Goal: Navigation & Orientation: Understand site structure

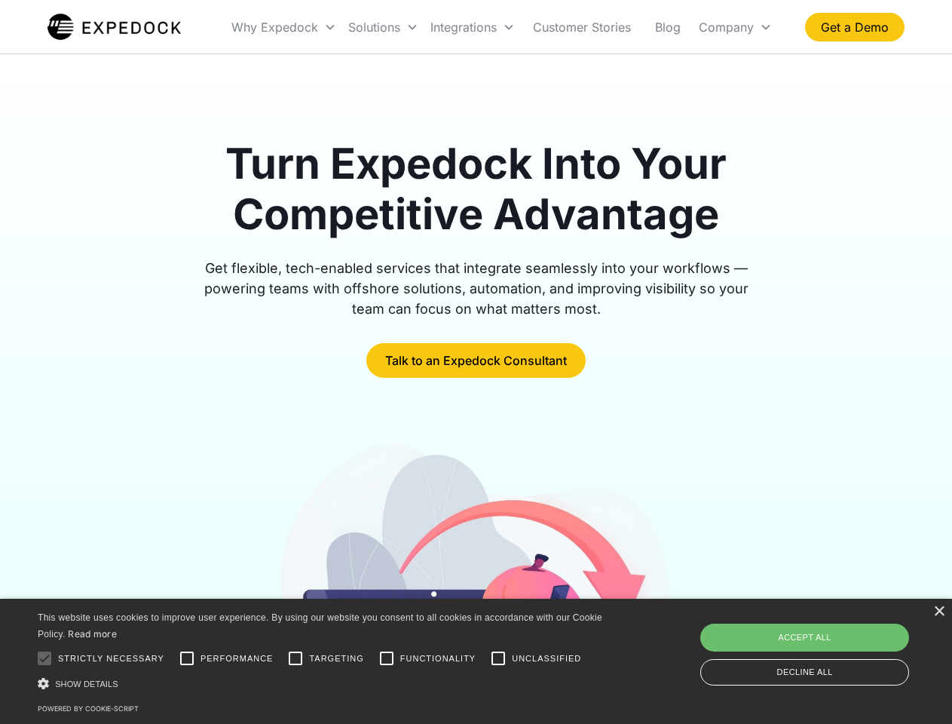
click at [502, 27] on div "Integrations" at bounding box center [472, 27] width 97 height 51
click at [284, 27] on div "Why Expedock" at bounding box center [274, 27] width 87 height 15
click at [383, 27] on div "Solutions" at bounding box center [374, 27] width 52 height 15
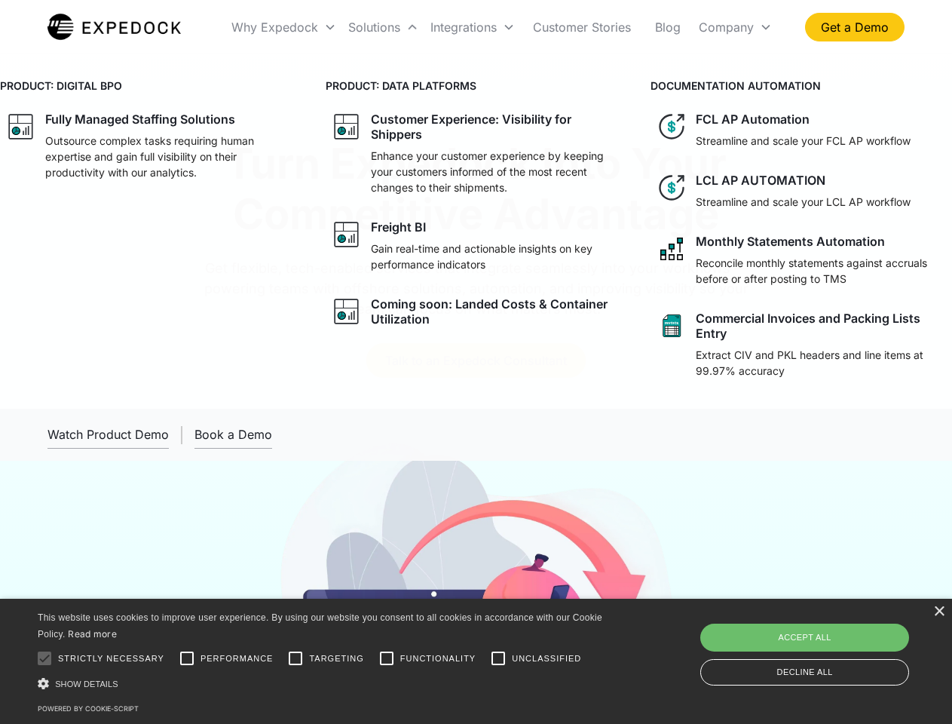
click at [473, 27] on div "Integrations" at bounding box center [464, 27] width 66 height 15
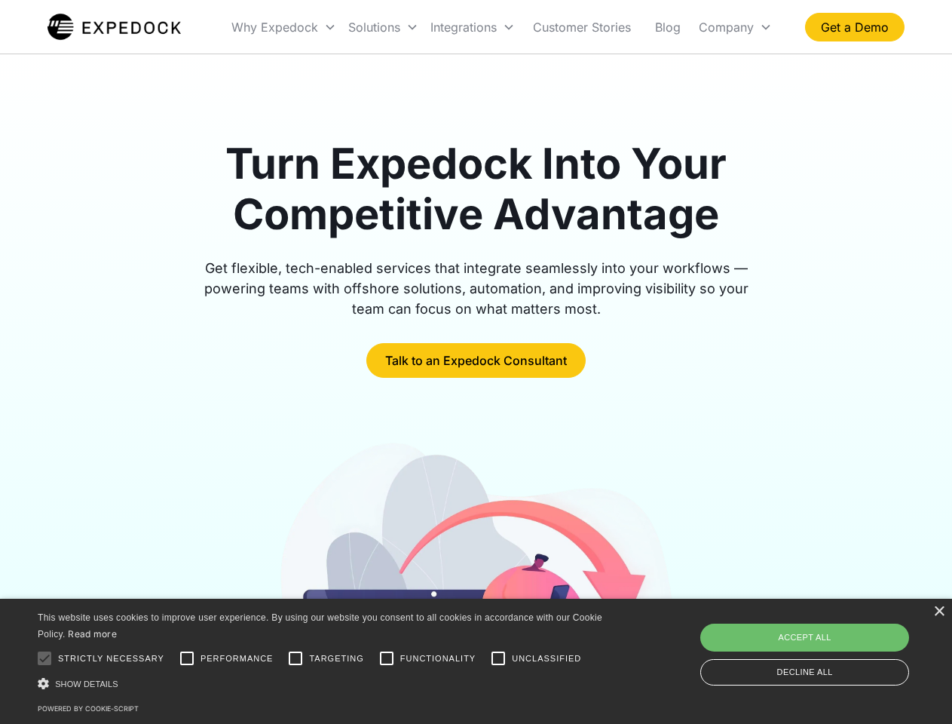
click at [735, 27] on div "Company" at bounding box center [726, 27] width 55 height 15
click at [44, 658] on div at bounding box center [44, 658] width 30 height 30
click at [187, 658] on input "Performance" at bounding box center [187, 658] width 30 height 30
checkbox input "true"
click at [296, 658] on input "Targeting" at bounding box center [295, 658] width 30 height 30
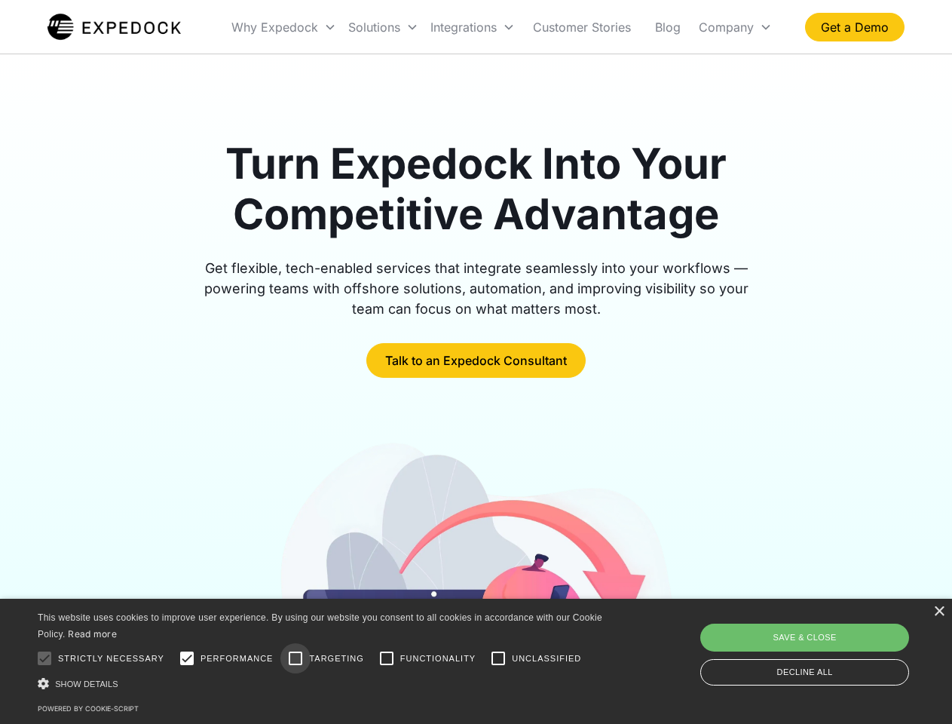
checkbox input "true"
click at [387, 658] on input "Functionality" at bounding box center [387, 658] width 30 height 30
checkbox input "true"
click at [498, 658] on input "Unclassified" at bounding box center [498, 658] width 30 height 30
checkbox input "true"
